Goal: Task Accomplishment & Management: Complete application form

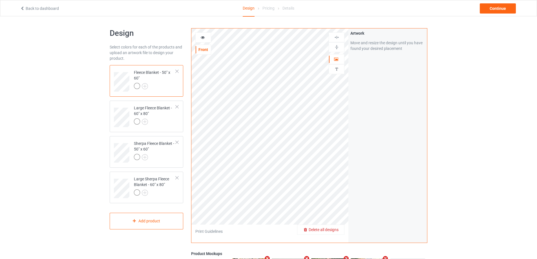
click at [334, 232] on span "Delete all designs" at bounding box center [324, 229] width 30 height 5
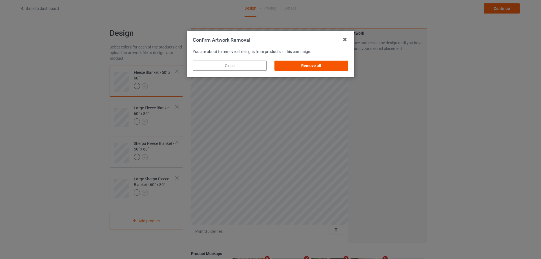
click at [316, 68] on div "Remove all" at bounding box center [311, 66] width 74 height 10
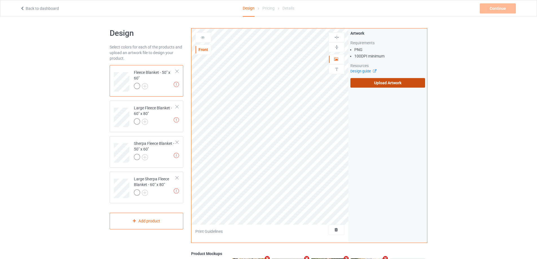
click at [368, 81] on label "Upload Artwork" at bounding box center [387, 83] width 75 height 10
click at [0, 0] on input "Upload Artwork" at bounding box center [0, 0] width 0 height 0
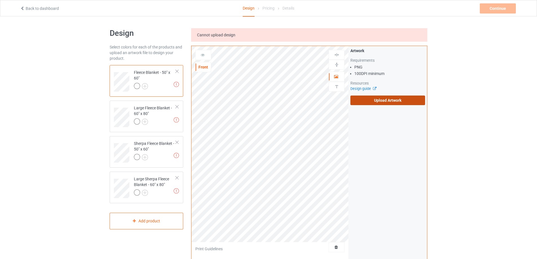
click at [376, 101] on label "Upload Artwork" at bounding box center [387, 101] width 75 height 10
click at [0, 0] on input "Upload Artwork" at bounding box center [0, 0] width 0 height 0
click at [402, 101] on label "Upload Artwork" at bounding box center [387, 101] width 75 height 10
click at [0, 0] on input "Upload Artwork" at bounding box center [0, 0] width 0 height 0
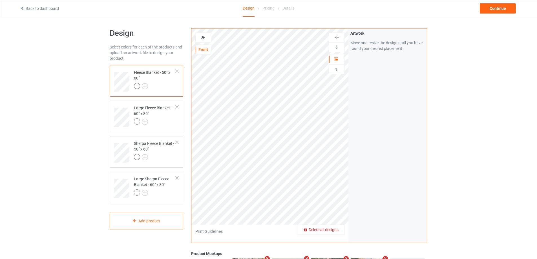
click at [337, 230] on span "Delete all designs" at bounding box center [324, 229] width 30 height 5
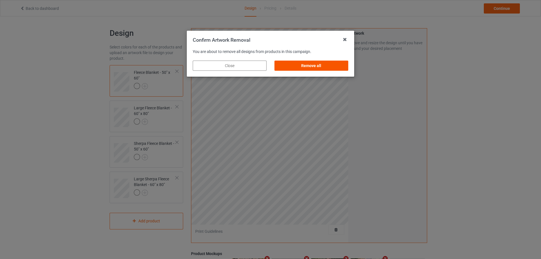
click at [329, 67] on div "Remove all" at bounding box center [311, 66] width 74 height 10
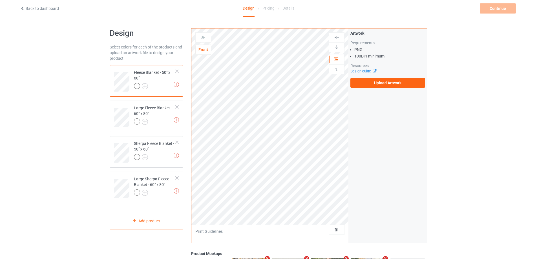
click at [370, 89] on div "Artwork Requirements PNG 100 DPI minimum Resources Design guide Upload Artwork" at bounding box center [387, 58] width 79 height 61
click at [373, 84] on label "Upload Artwork" at bounding box center [387, 83] width 75 height 10
click at [0, 0] on input "Upload Artwork" at bounding box center [0, 0] width 0 height 0
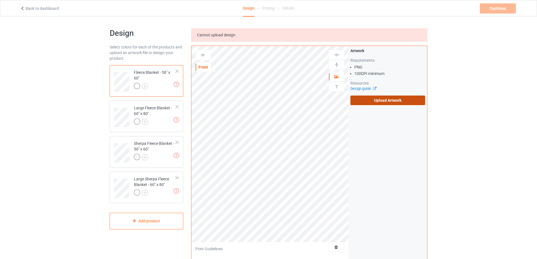
click at [371, 103] on label "Upload Artwork" at bounding box center [387, 101] width 75 height 10
click at [0, 0] on input "Upload Artwork" at bounding box center [0, 0] width 0 height 0
click at [393, 101] on label "Upload Artwork" at bounding box center [387, 101] width 75 height 10
click at [0, 0] on input "Upload Artwork" at bounding box center [0, 0] width 0 height 0
click at [397, 102] on label "Upload Artwork" at bounding box center [387, 101] width 75 height 10
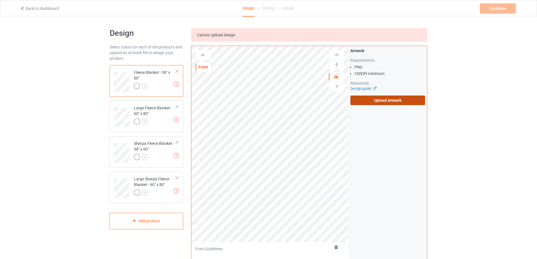
click at [0, 0] on input "Upload Artwork" at bounding box center [0, 0] width 0 height 0
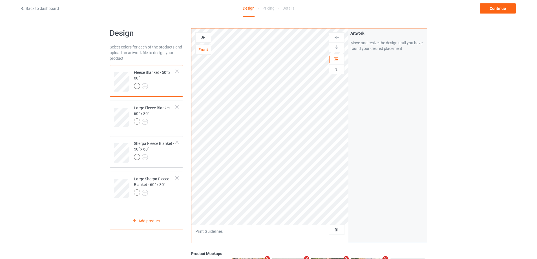
click at [172, 121] on div at bounding box center [155, 122] width 42 height 8
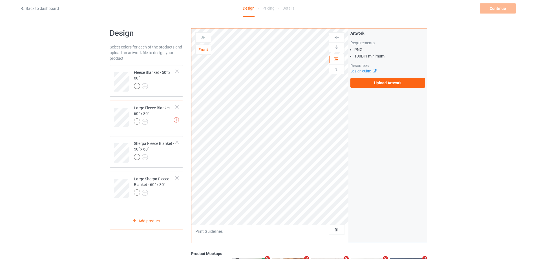
click at [150, 187] on div "Large Sherpa Fleece Blanket - 60" x 80"" at bounding box center [155, 185] width 42 height 19
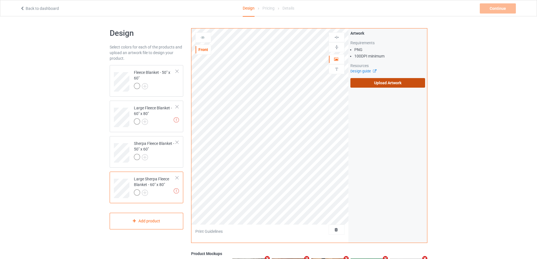
click at [352, 82] on label "Upload Artwork" at bounding box center [387, 83] width 75 height 10
click at [0, 0] on input "Upload Artwork" at bounding box center [0, 0] width 0 height 0
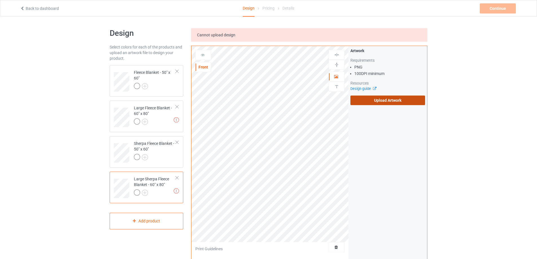
click at [376, 103] on label "Upload Artwork" at bounding box center [387, 101] width 75 height 10
click at [0, 0] on input "Upload Artwork" at bounding box center [0, 0] width 0 height 0
click at [166, 120] on div at bounding box center [155, 122] width 42 height 8
click at [387, 106] on div "Artwork Requirements PNG 100 DPI minimum Resources Design guide Upload Artwork" at bounding box center [387, 76] width 79 height 61
click at [391, 101] on label "Upload Artwork" at bounding box center [387, 101] width 75 height 10
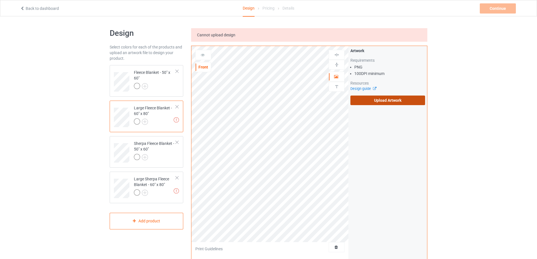
click at [0, 0] on input "Upload Artwork" at bounding box center [0, 0] width 0 height 0
click at [397, 99] on label "Upload Artwork" at bounding box center [387, 101] width 75 height 10
click at [0, 0] on input "Upload Artwork" at bounding box center [0, 0] width 0 height 0
click at [381, 105] on label "Upload Artwork" at bounding box center [387, 101] width 75 height 10
click at [0, 0] on input "Upload Artwork" at bounding box center [0, 0] width 0 height 0
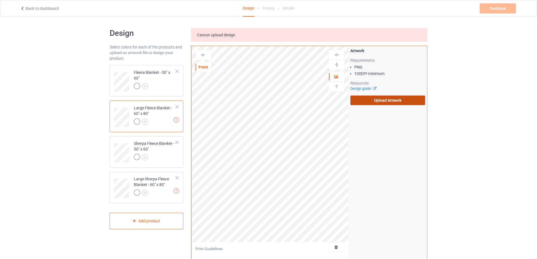
click at [367, 101] on label "Upload Artwork" at bounding box center [387, 101] width 75 height 10
click at [0, 0] on input "Upload Artwork" at bounding box center [0, 0] width 0 height 0
click at [384, 97] on label "Upload Artwork" at bounding box center [387, 101] width 75 height 10
click at [0, 0] on input "Upload Artwork" at bounding box center [0, 0] width 0 height 0
click at [359, 100] on label "Upload Artwork" at bounding box center [387, 101] width 75 height 10
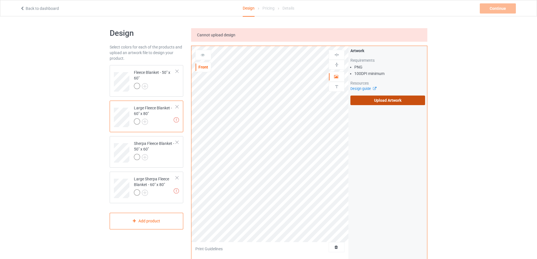
click at [0, 0] on input "Upload Artwork" at bounding box center [0, 0] width 0 height 0
click at [385, 100] on label "Upload Artwork" at bounding box center [387, 101] width 75 height 10
click at [0, 0] on input "Upload Artwork" at bounding box center [0, 0] width 0 height 0
click at [398, 99] on label "Upload Artwork" at bounding box center [387, 101] width 75 height 10
click at [0, 0] on input "Upload Artwork" at bounding box center [0, 0] width 0 height 0
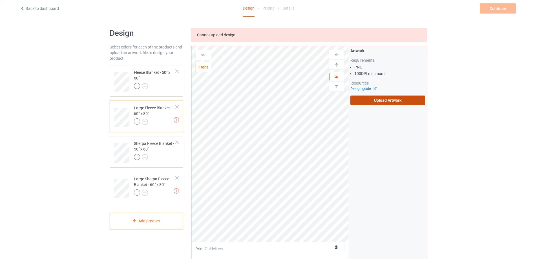
click at [382, 101] on label "Upload Artwork" at bounding box center [387, 101] width 75 height 10
click at [0, 0] on input "Upload Artwork" at bounding box center [0, 0] width 0 height 0
click at [379, 103] on label "Upload Artwork" at bounding box center [387, 101] width 75 height 10
click at [0, 0] on input "Upload Artwork" at bounding box center [0, 0] width 0 height 0
click at [357, 104] on label "Upload Artwork" at bounding box center [387, 101] width 75 height 10
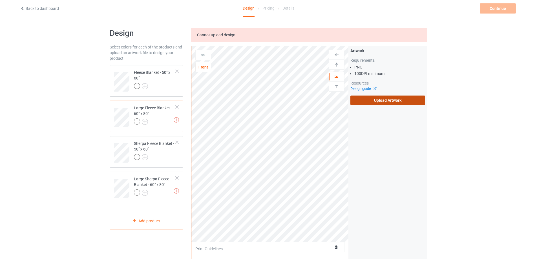
click at [0, 0] on input "Upload Artwork" at bounding box center [0, 0] width 0 height 0
click at [380, 101] on label "Upload Artwork" at bounding box center [387, 101] width 75 height 10
click at [0, 0] on input "Upload Artwork" at bounding box center [0, 0] width 0 height 0
click at [370, 104] on label "Upload Artwork" at bounding box center [387, 101] width 75 height 10
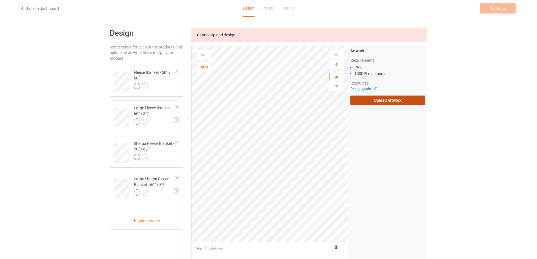
click at [0, 0] on input "Upload Artwork" at bounding box center [0, 0] width 0 height 0
click at [175, 87] on div at bounding box center [155, 87] width 42 height 8
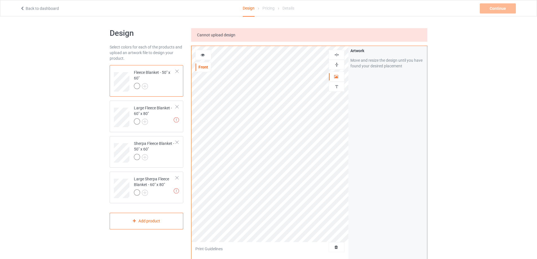
click at [339, 65] on img at bounding box center [336, 64] width 5 height 5
click at [337, 57] on img at bounding box center [336, 54] width 5 height 5
click at [337, 56] on img at bounding box center [336, 54] width 5 height 5
click at [166, 150] on div "Sherpa Fleece Blanket - 50" x 60"" at bounding box center [155, 150] width 42 height 19
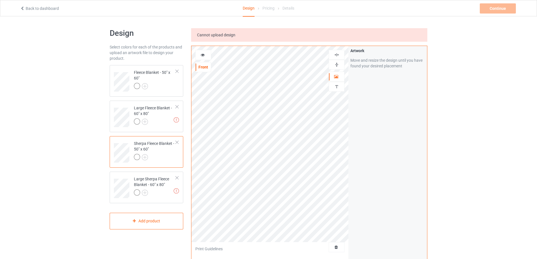
click at [338, 66] on img at bounding box center [336, 64] width 5 height 5
click at [338, 52] on img at bounding box center [336, 54] width 5 height 5
click at [338, 53] on img at bounding box center [336, 54] width 5 height 5
click at [334, 65] on img at bounding box center [336, 64] width 5 height 5
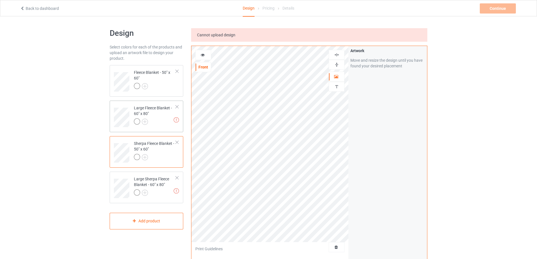
click at [163, 120] on div at bounding box center [155, 122] width 42 height 8
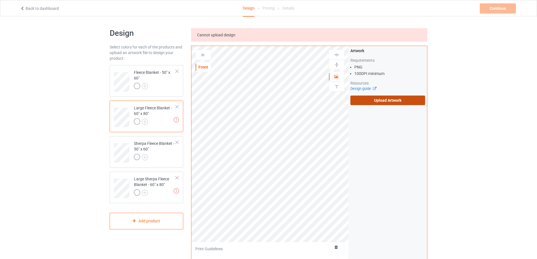
click at [382, 101] on label "Upload Artwork" at bounding box center [387, 101] width 75 height 10
click at [0, 0] on input "Upload Artwork" at bounding box center [0, 0] width 0 height 0
click at [379, 98] on label "Upload Artwork" at bounding box center [387, 101] width 75 height 10
click at [0, 0] on input "Upload Artwork" at bounding box center [0, 0] width 0 height 0
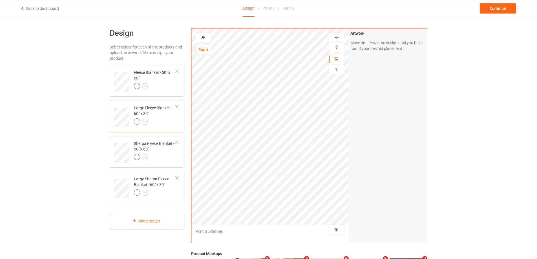
click at [335, 46] on img at bounding box center [336, 47] width 5 height 5
click at [336, 38] on img at bounding box center [336, 37] width 5 height 5
click at [169, 190] on div at bounding box center [155, 193] width 42 height 8
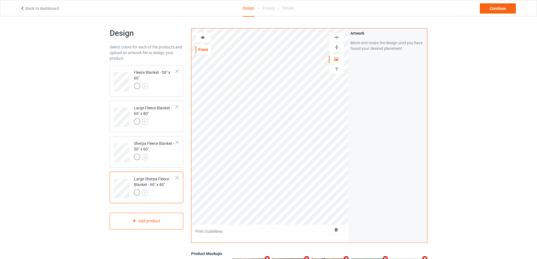
click at [336, 46] on img at bounding box center [336, 47] width 5 height 5
click at [336, 39] on img at bounding box center [336, 37] width 5 height 5
click at [497, 8] on div "Continue" at bounding box center [498, 8] width 36 height 10
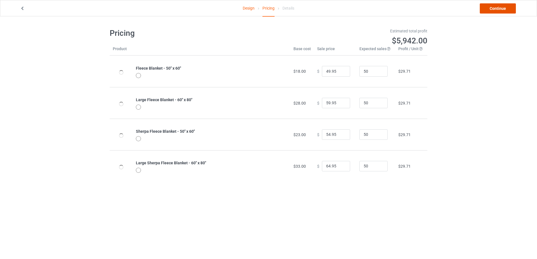
click at [497, 8] on link "Continue" at bounding box center [498, 8] width 36 height 10
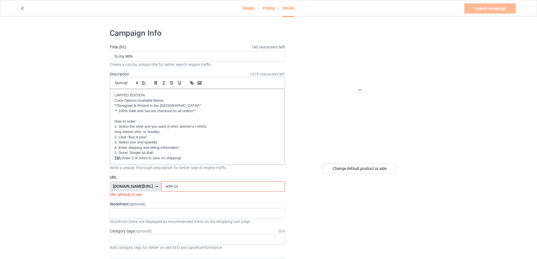
click at [176, 186] on input "wife-2x" at bounding box center [222, 186] width 123 height 11
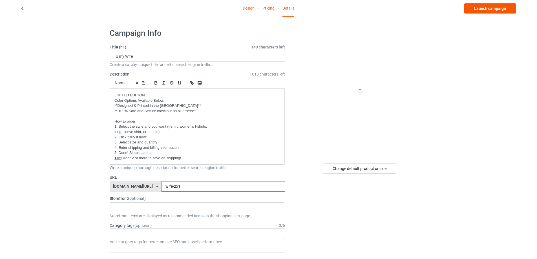
type input "wife-2x1"
click at [490, 10] on link "Launch campaign" at bounding box center [490, 8] width 52 height 10
